Goal: Transaction & Acquisition: Purchase product/service

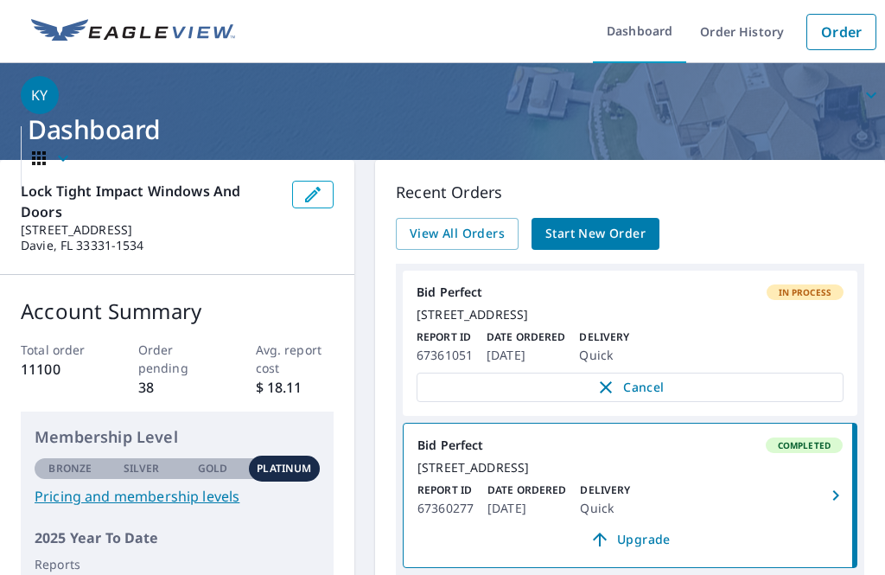
click at [831, 35] on link "Order" at bounding box center [841, 32] width 70 height 36
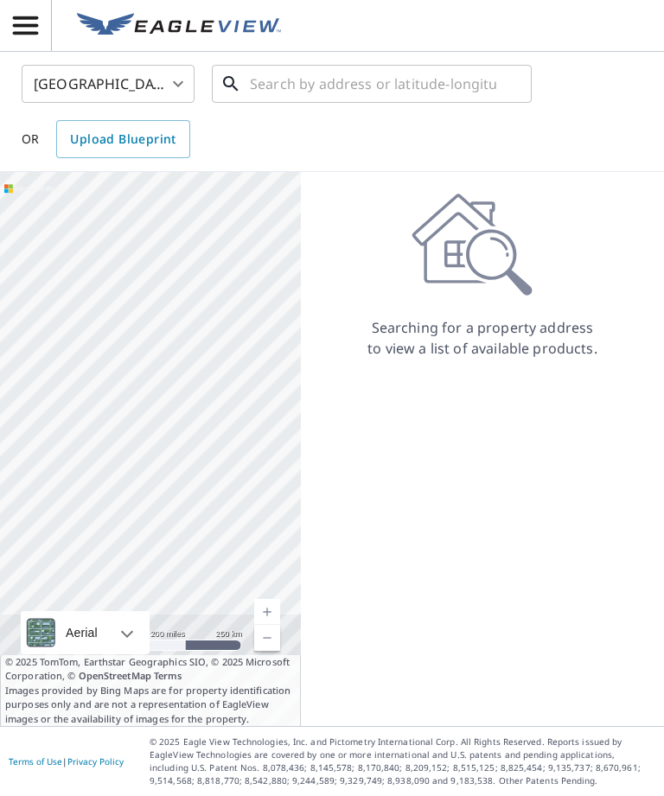
click at [359, 95] on input "text" at bounding box center [373, 84] width 246 height 48
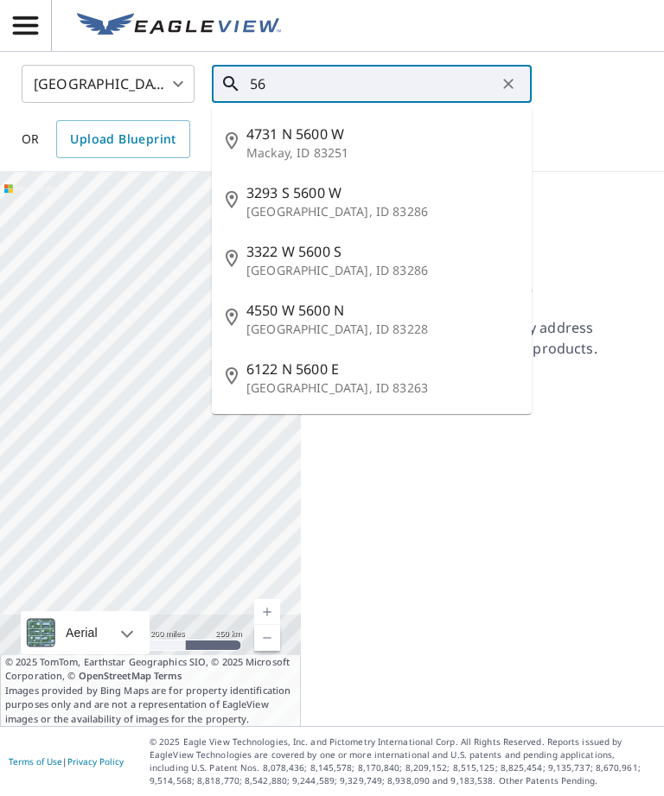
type input "5"
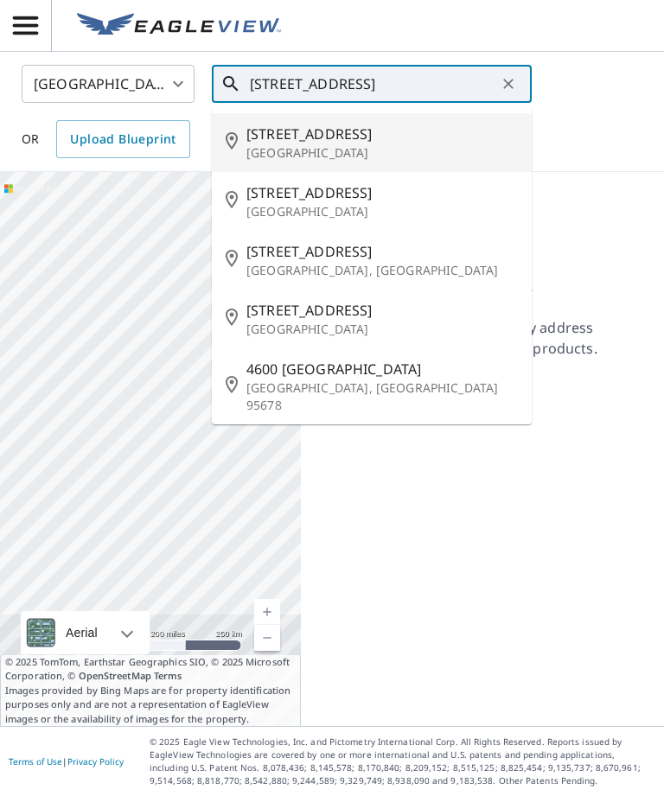
click at [413, 141] on span "[STREET_ADDRESS]" at bounding box center [381, 134] width 271 height 21
type input "[STREET_ADDRESS]"
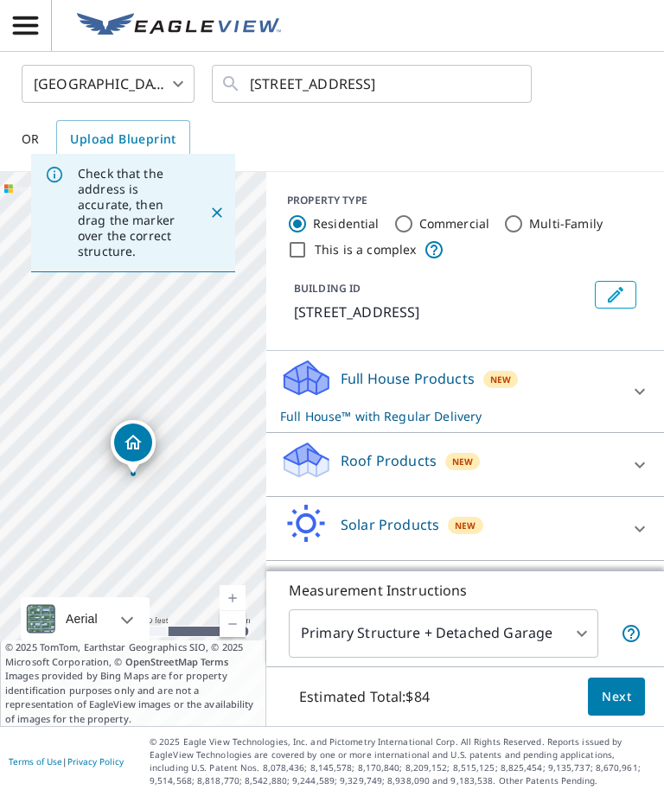
click at [547, 481] on div "Roof Products New" at bounding box center [449, 464] width 339 height 49
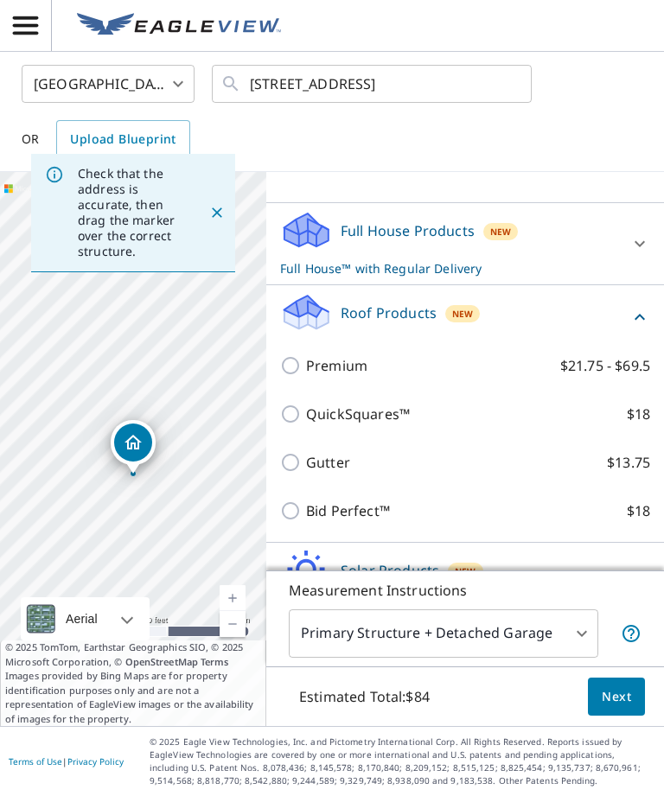
scroll to position [154, 0]
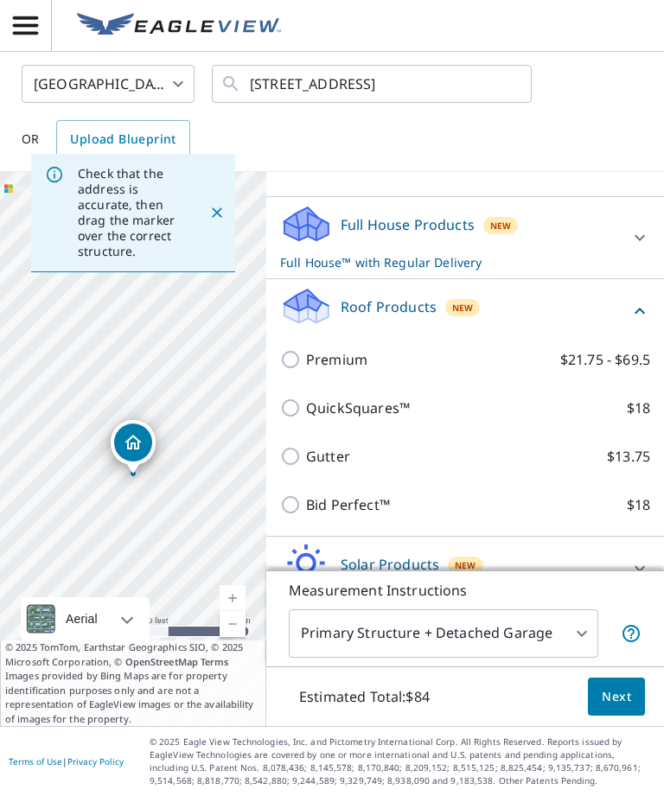
click at [296, 515] on input "Bid Perfect™ $18" at bounding box center [293, 504] width 26 height 21
checkbox input "true"
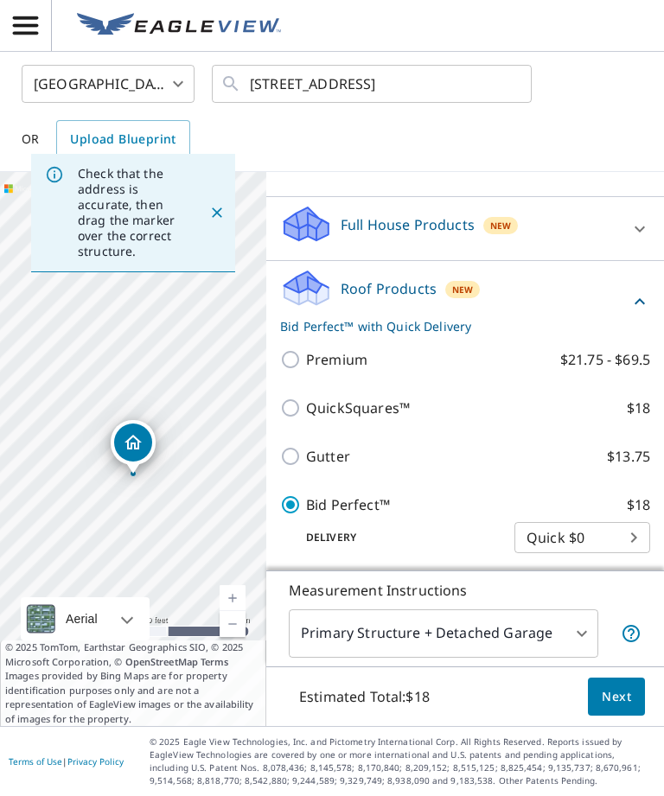
checkbox input "false"
click at [624, 574] on button "Next" at bounding box center [616, 696] width 57 height 39
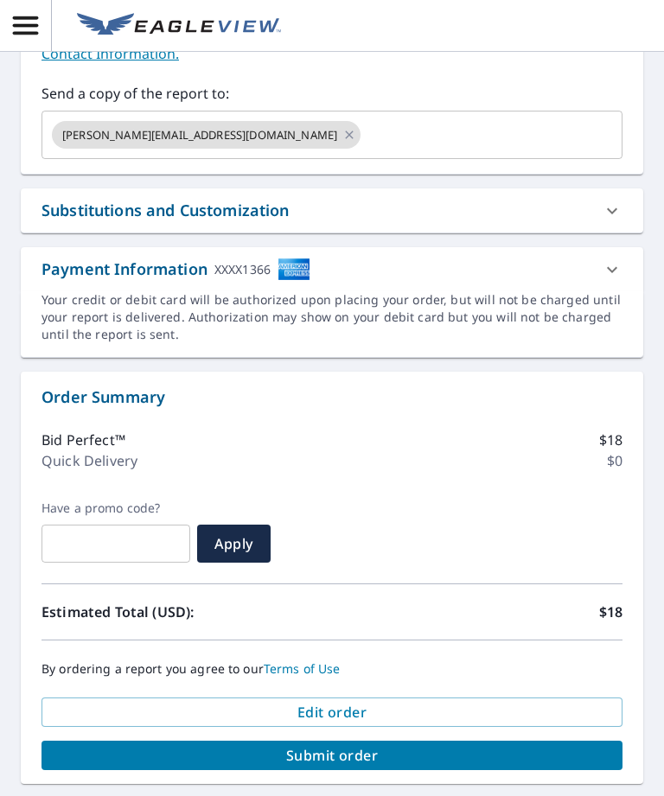
scroll to position [537, 0]
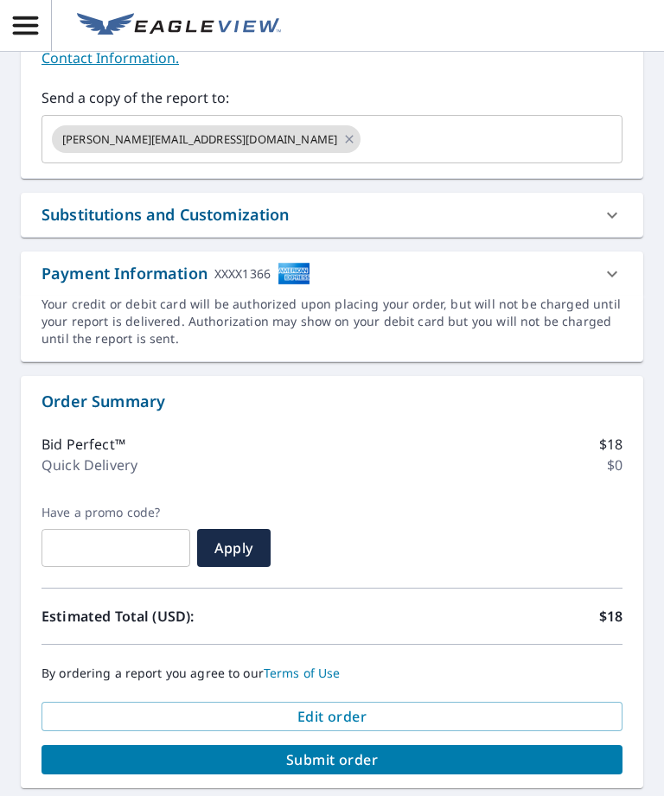
click at [383, 574] on span "Submit order" at bounding box center [331, 759] width 553 height 19
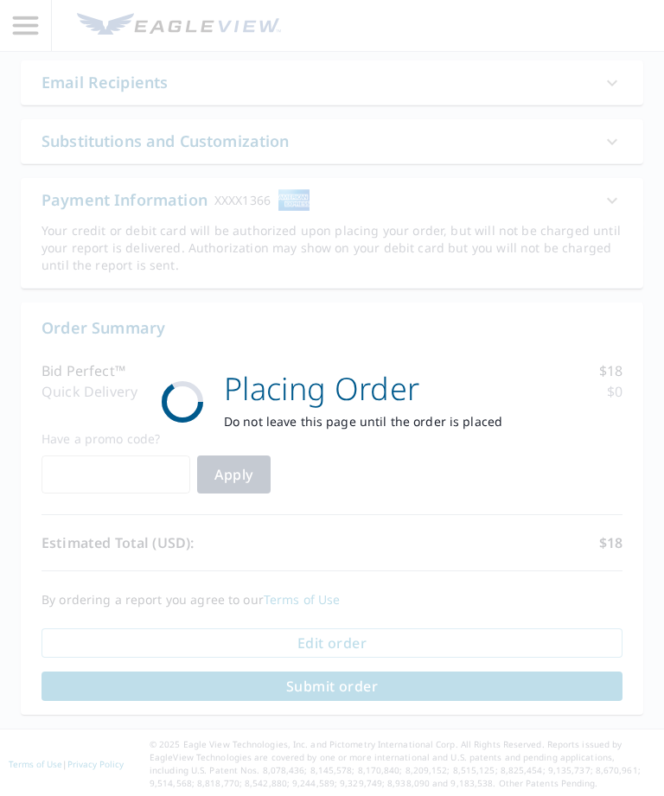
scroll to position [410, 0]
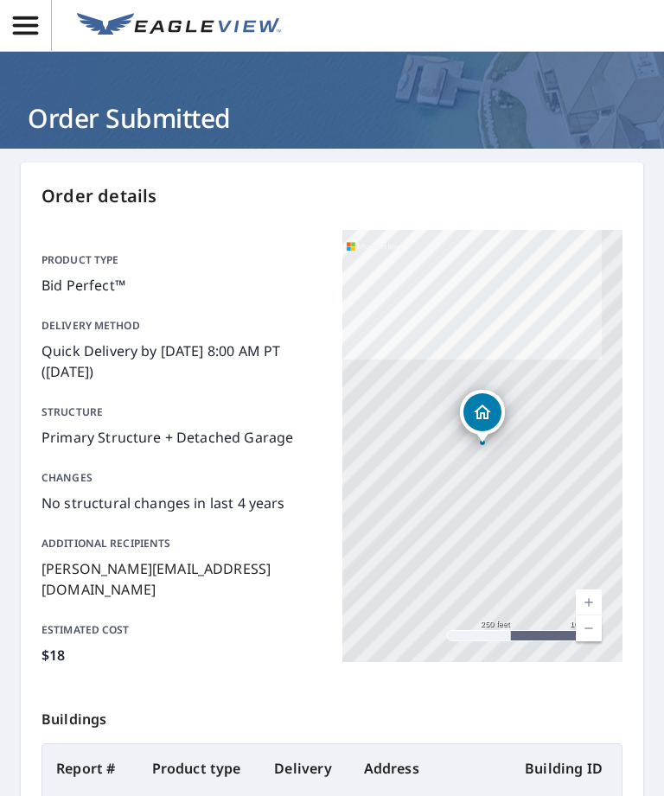
click at [25, 25] on icon "button" at bounding box center [25, 25] width 25 height 18
